Goal: Check status: Check status

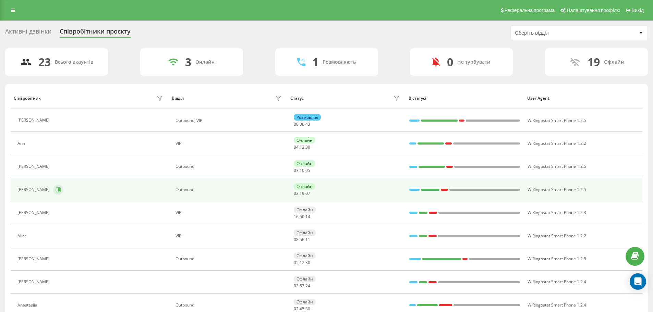
click at [58, 191] on icon at bounding box center [59, 189] width 2 height 3
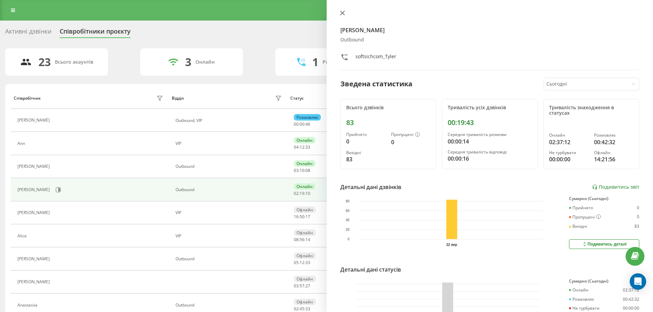
click at [344, 13] on icon at bounding box center [342, 13] width 5 height 5
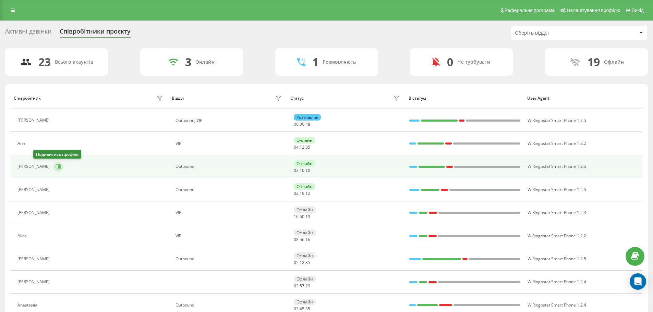
click at [56, 167] on icon at bounding box center [58, 166] width 5 height 5
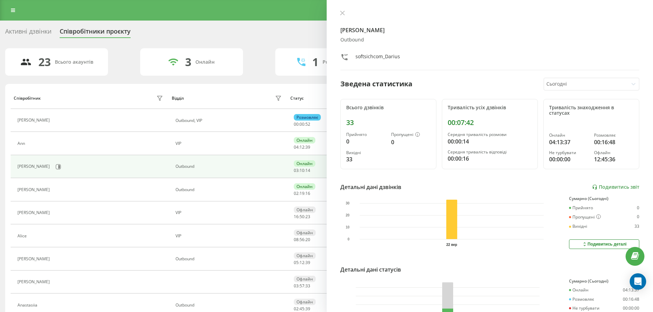
click at [344, 14] on icon at bounding box center [342, 13] width 5 height 5
